Goal: Task Accomplishment & Management: Use online tool/utility

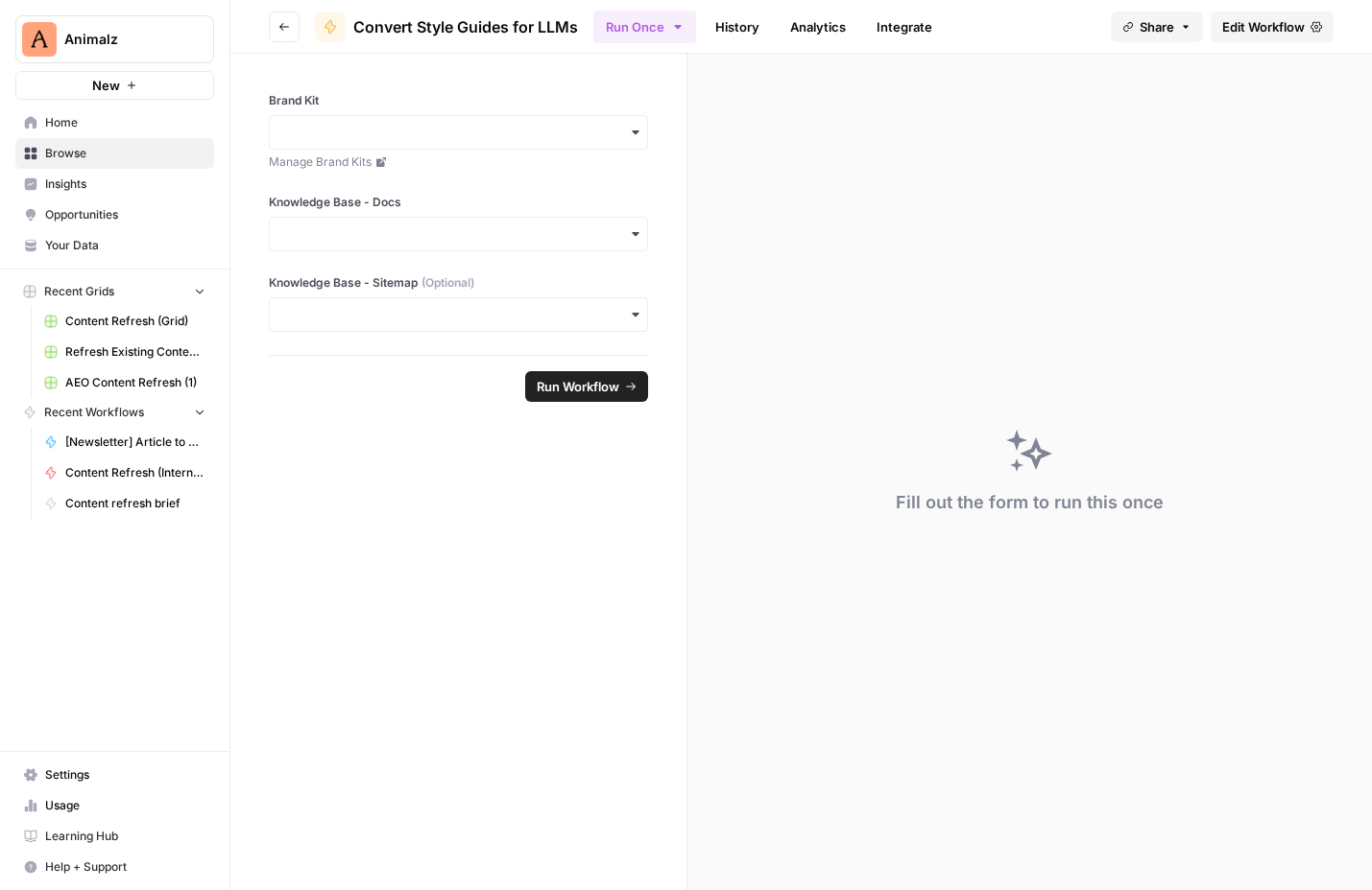
click at [285, 24] on icon "button" at bounding box center [284, 27] width 12 height 12
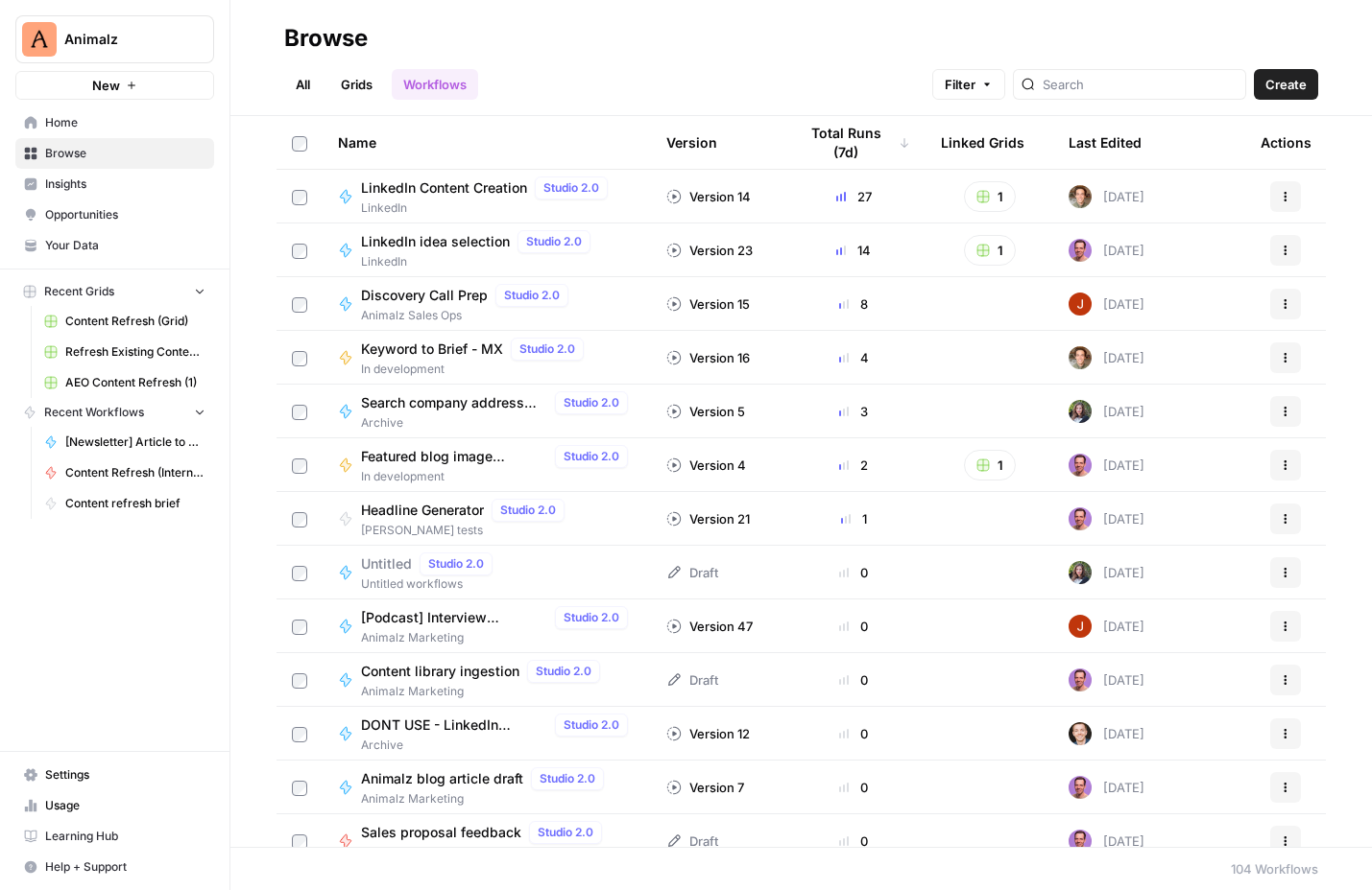
click at [467, 192] on span "LinkedIn Content Creation" at bounding box center [443, 188] width 166 height 20
click at [458, 243] on span "LinkedIn idea selection" at bounding box center [435, 242] width 149 height 20
click at [479, 145] on div "Name" at bounding box center [486, 142] width 297 height 53
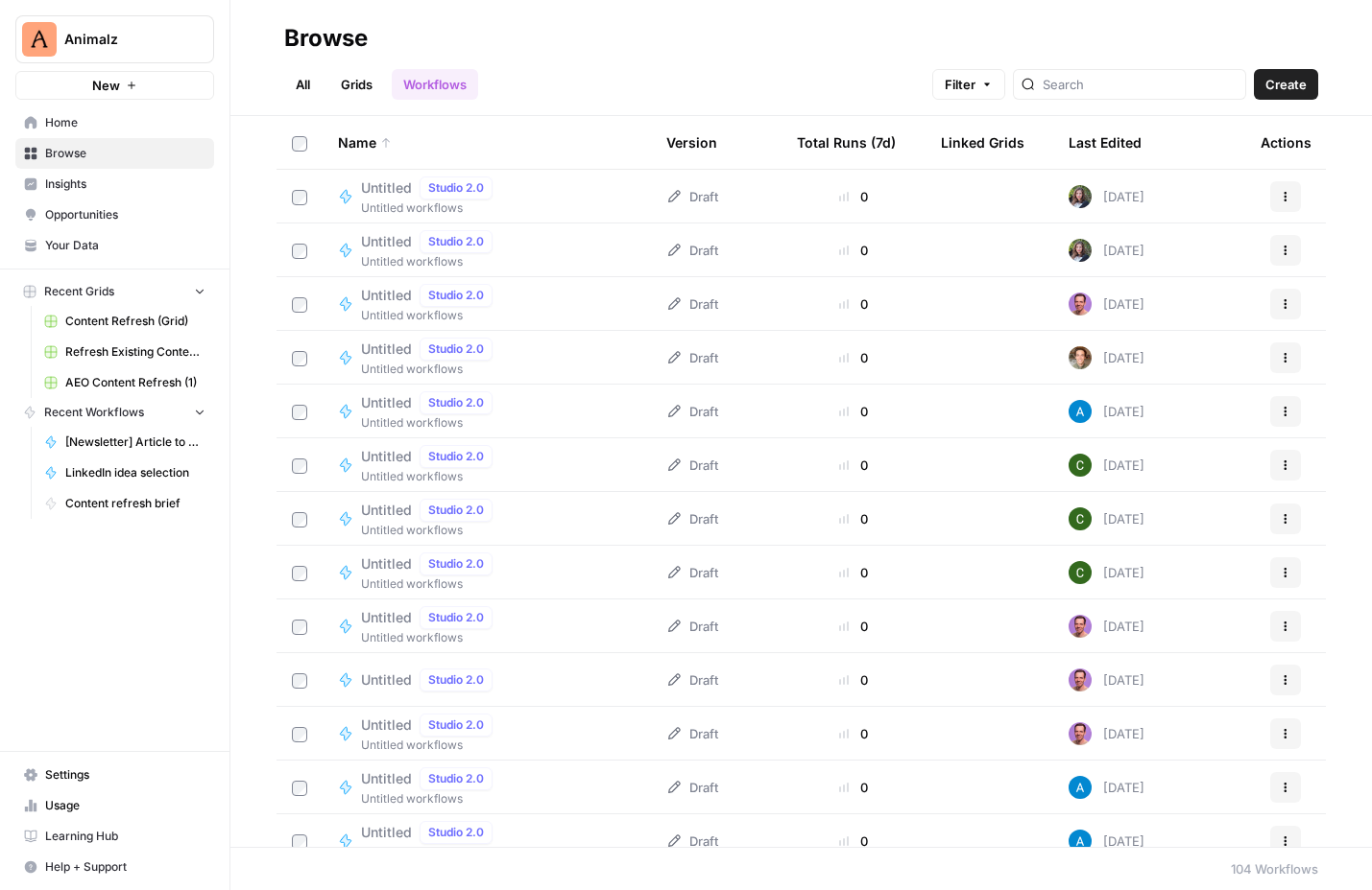
click at [378, 134] on div "Name" at bounding box center [486, 142] width 297 height 53
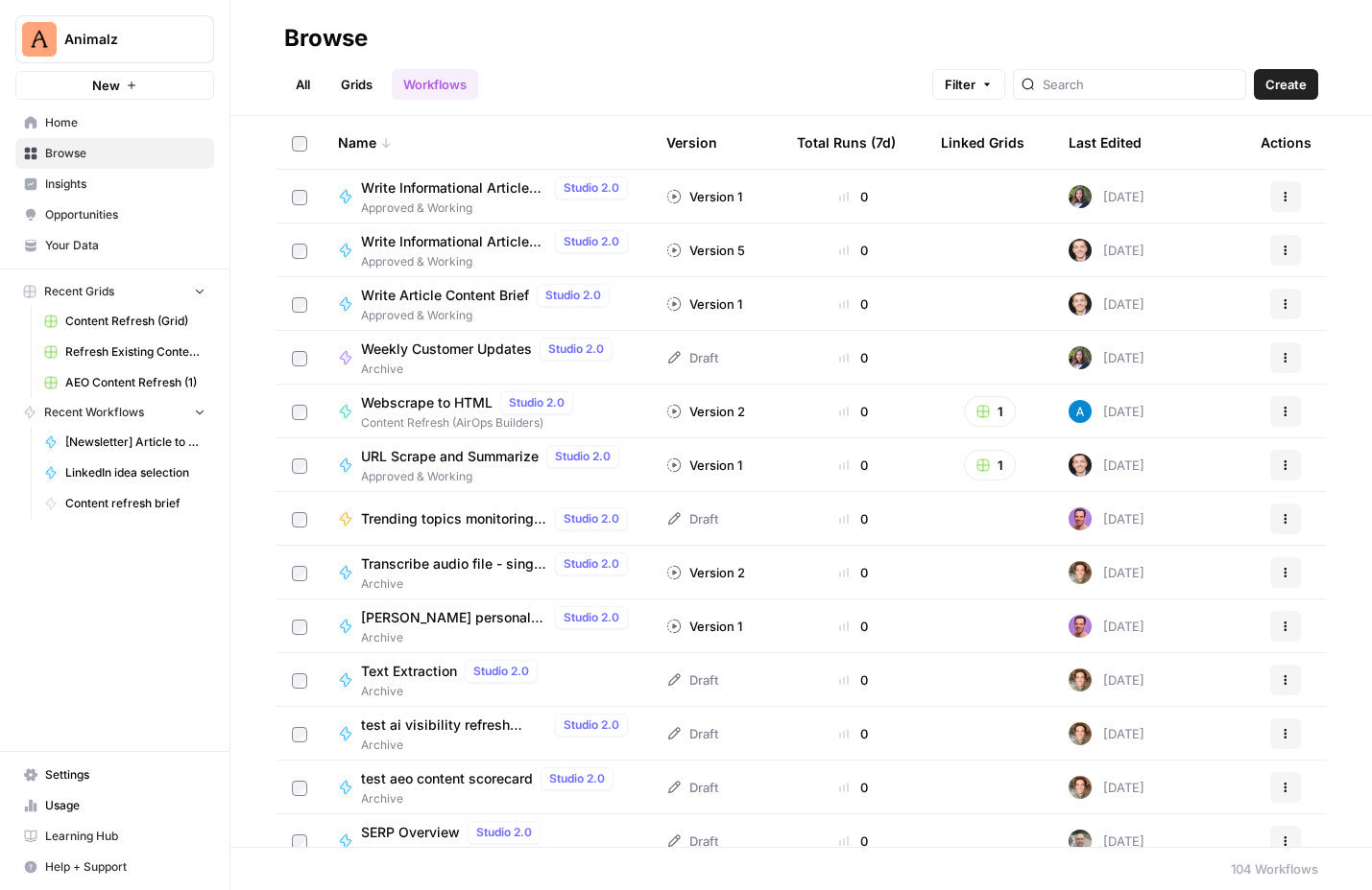
click at [1158, 158] on th "Last Edited" at bounding box center [1149, 142] width 192 height 53
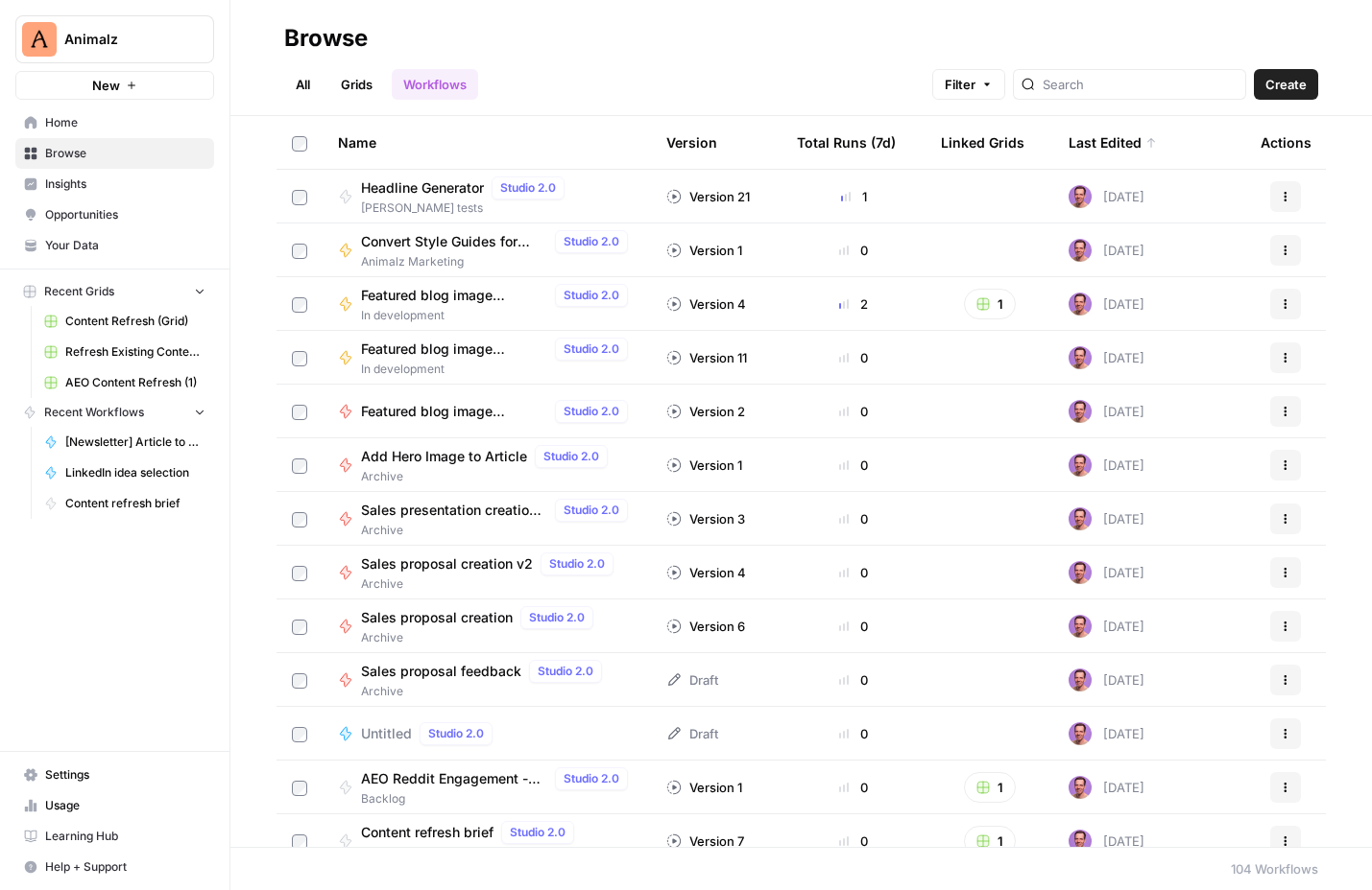
click at [1131, 139] on div "Last Edited" at bounding box center [1112, 142] width 88 height 53
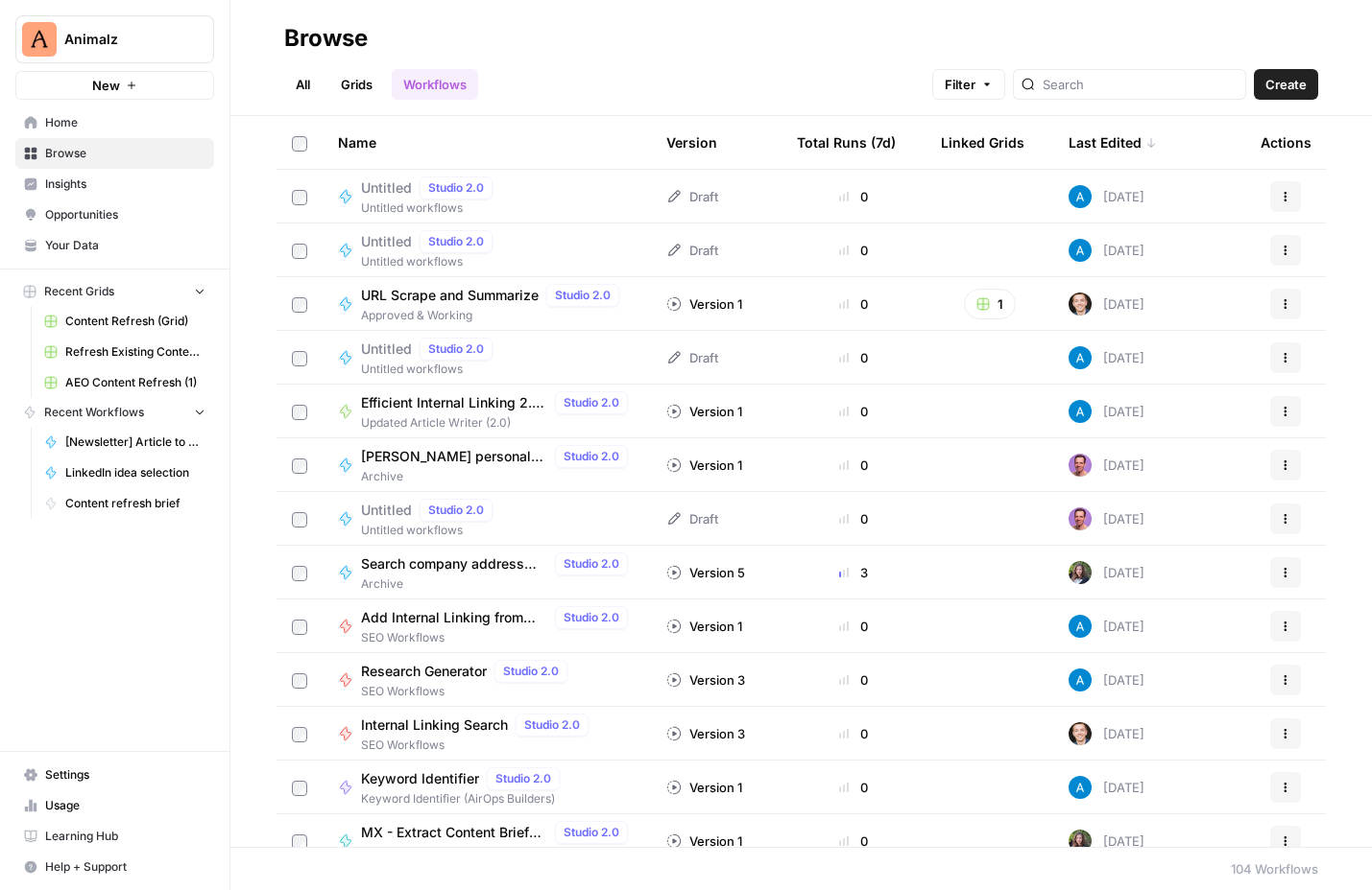
click at [715, 141] on div "Version" at bounding box center [691, 142] width 51 height 53
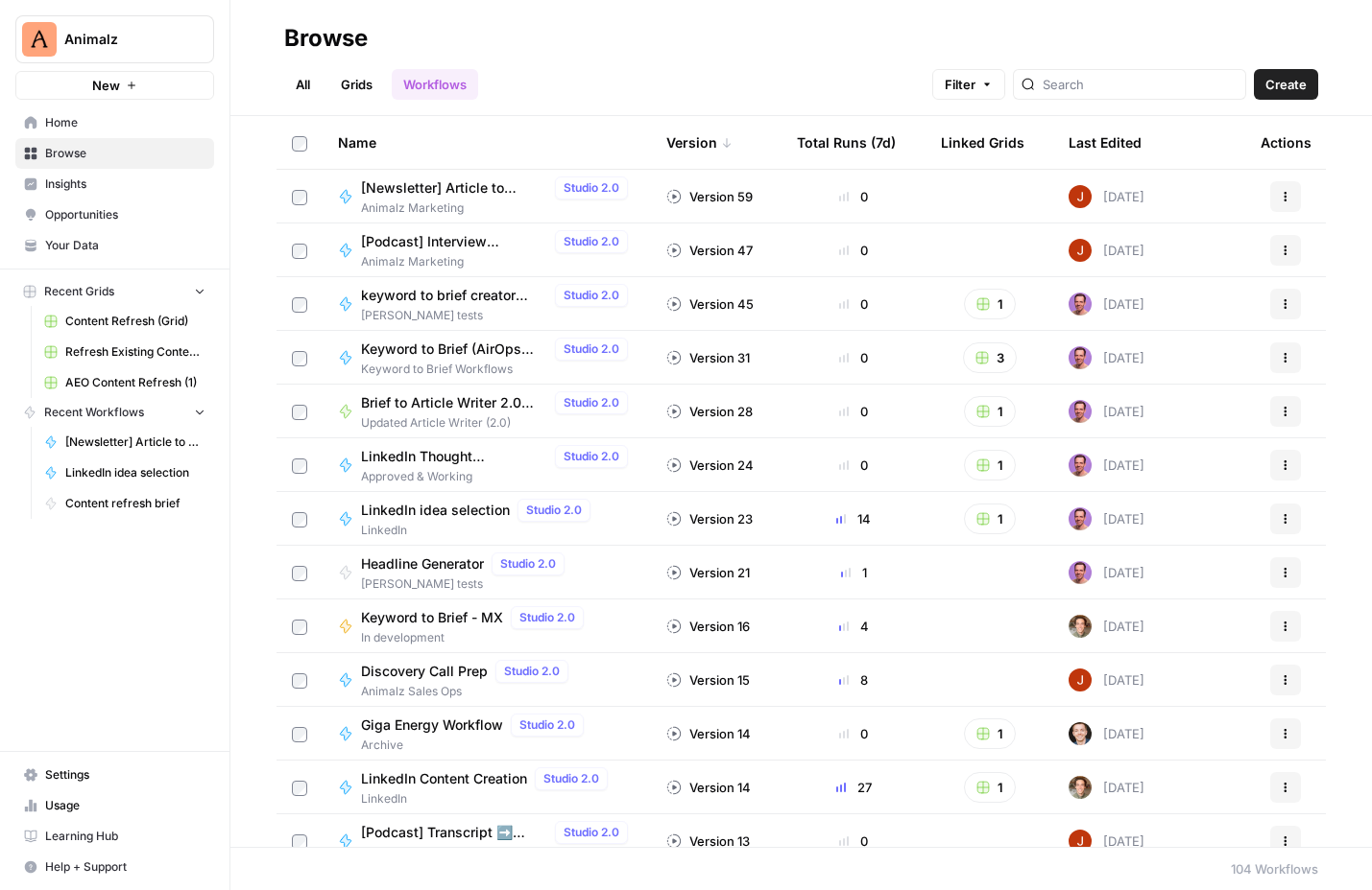
click at [823, 139] on div "Total Runs (7d)" at bounding box center [845, 142] width 99 height 53
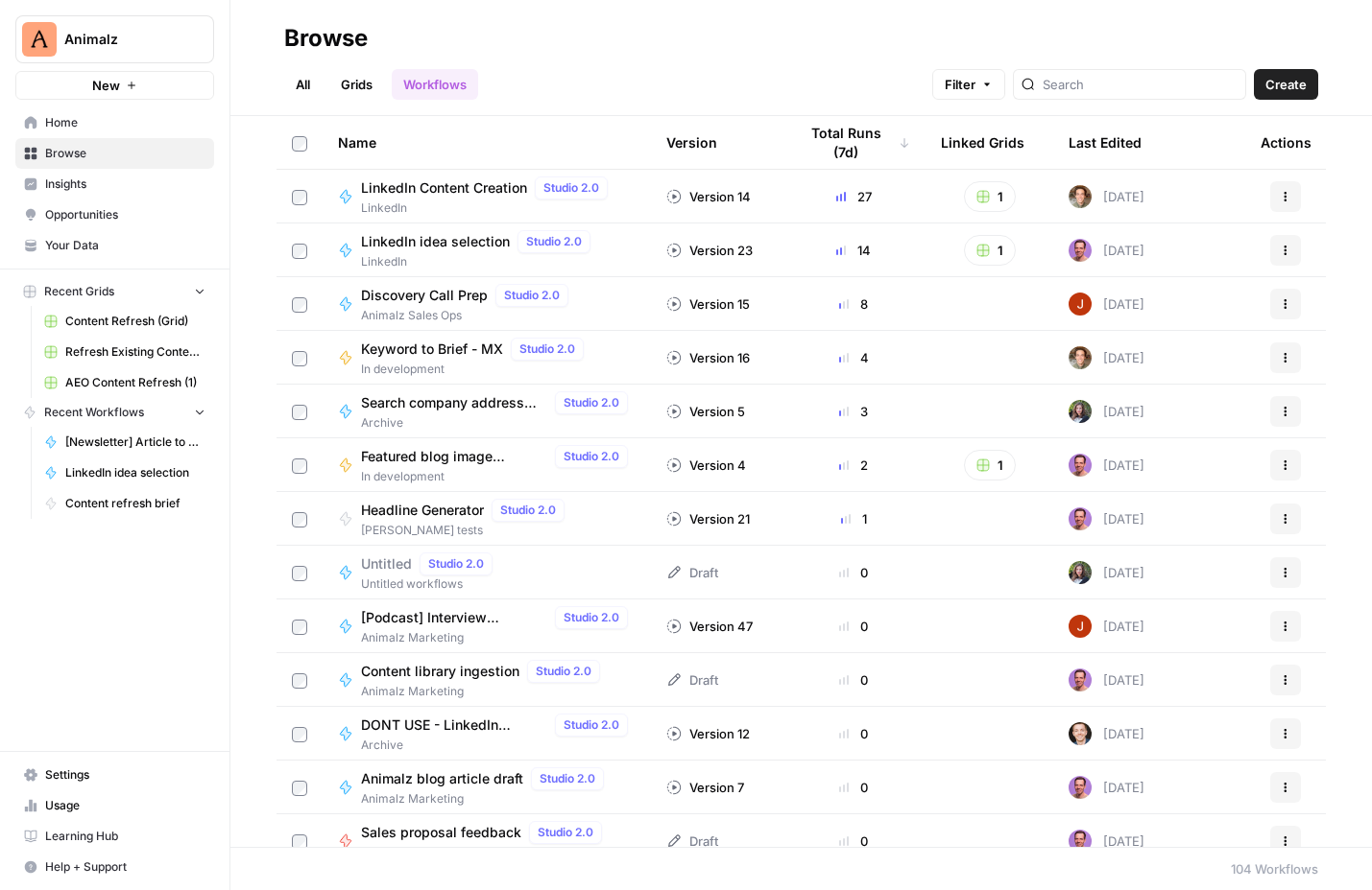
click at [481, 179] on span "LinkedIn Content Creation" at bounding box center [443, 188] width 166 height 20
